Goal: Transaction & Acquisition: Subscribe to service/newsletter

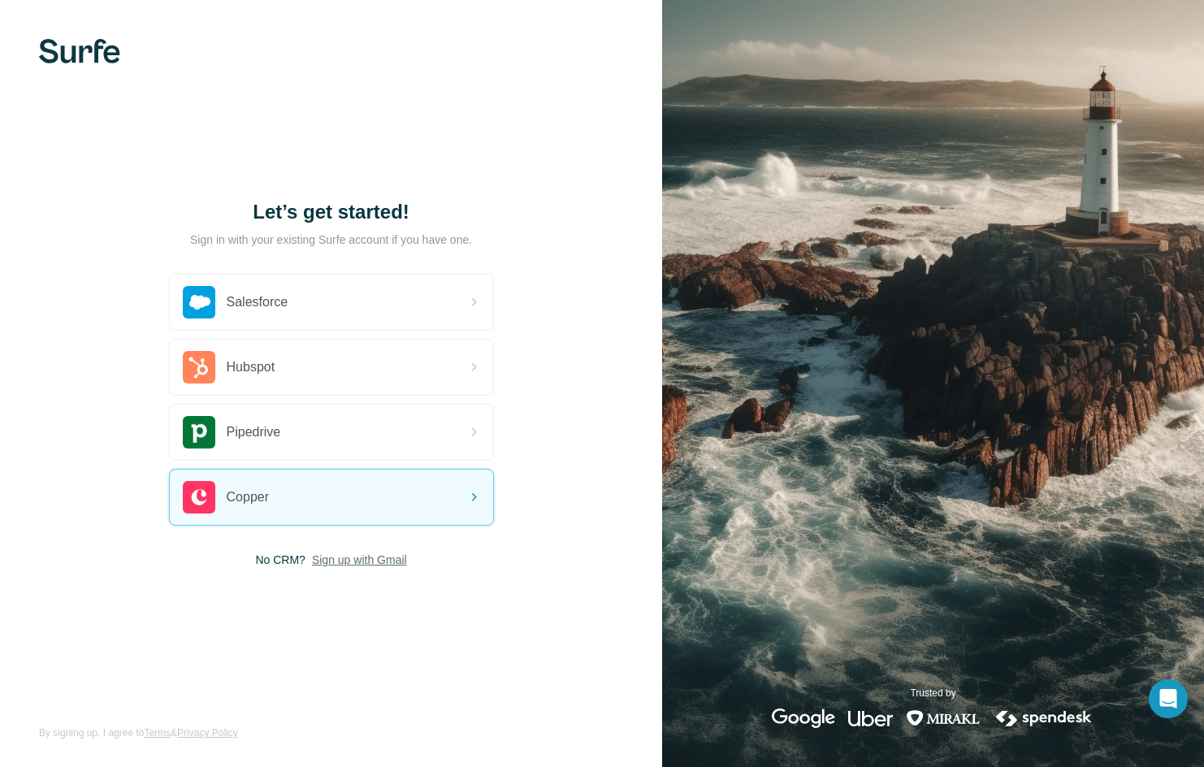
click at [336, 556] on span "Sign up with Gmail" at bounding box center [359, 560] width 95 height 16
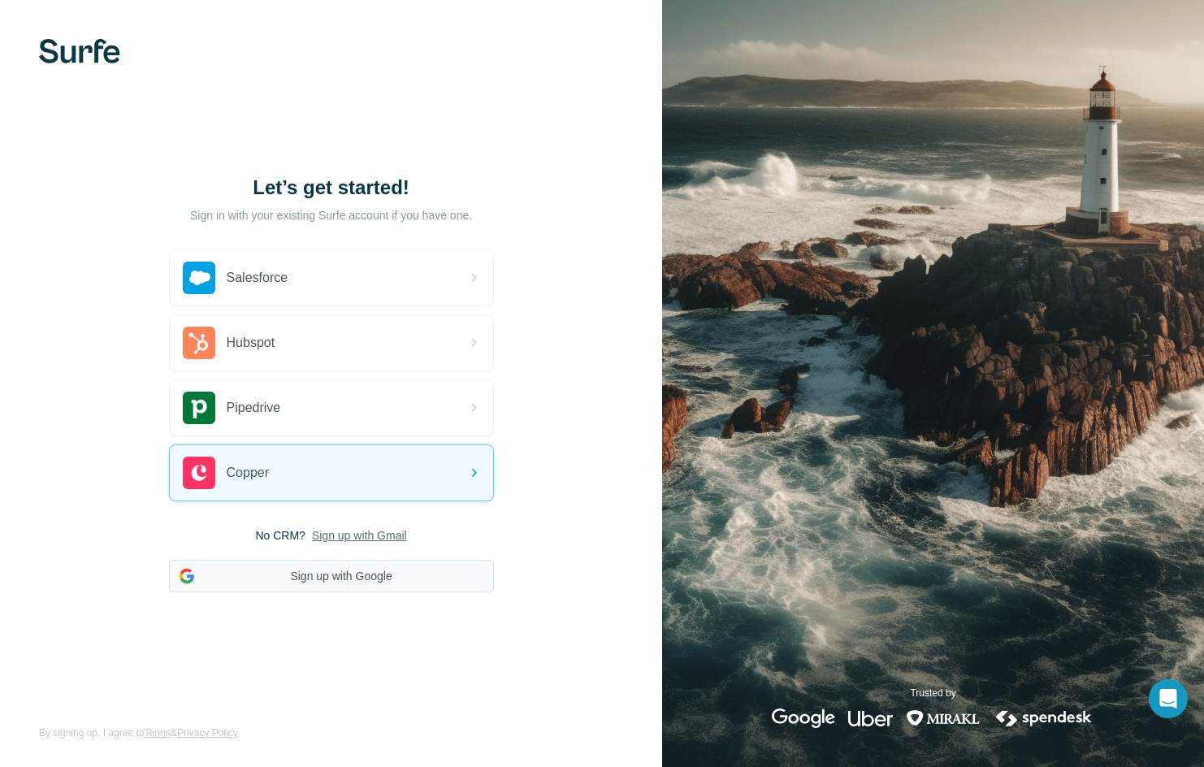
click at [346, 581] on button "Sign up with Google" at bounding box center [331, 576] width 325 height 33
